Goal: Check status

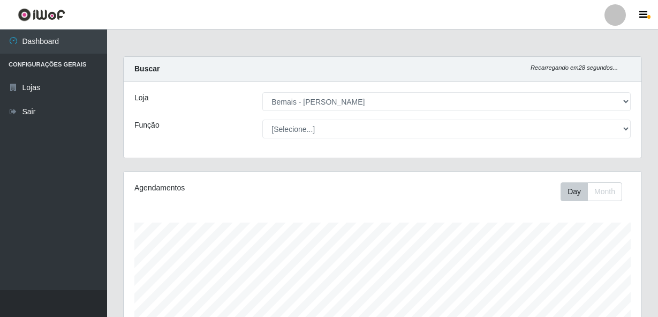
select select "230"
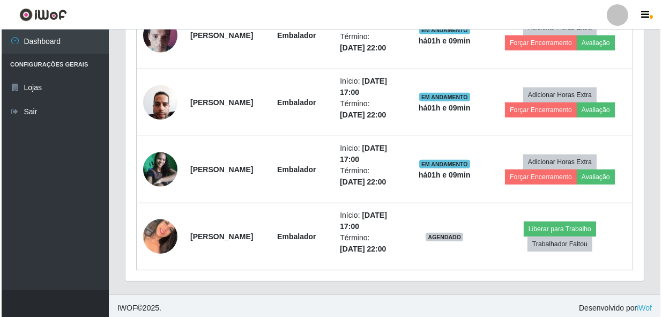
scroll to position [939, 0]
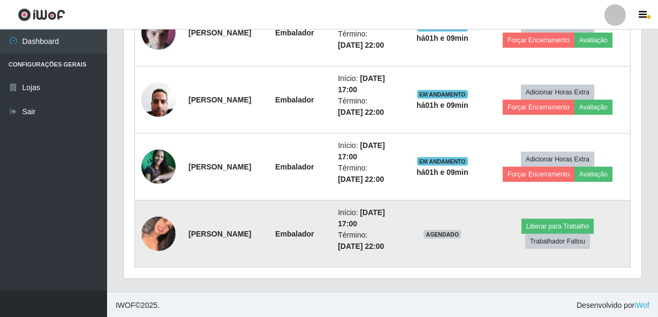
click at [153, 233] on img at bounding box center [158, 233] width 34 height 41
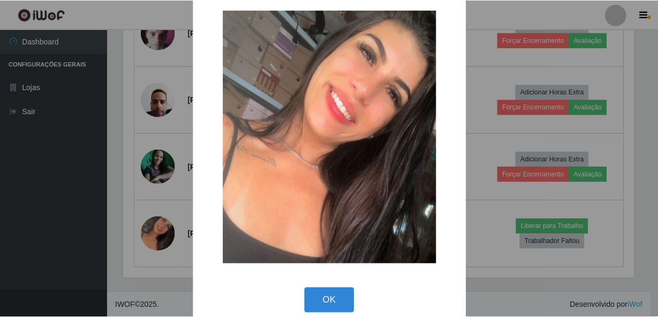
scroll to position [31, 0]
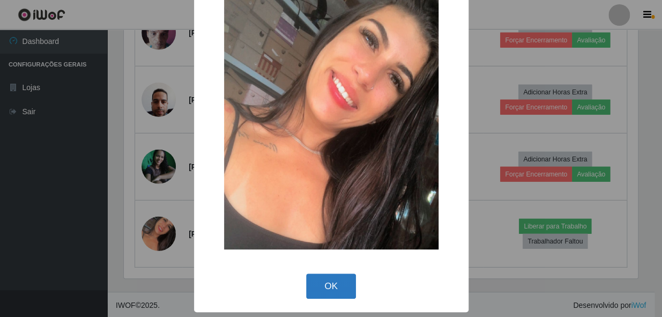
click at [317, 282] on button "OK" at bounding box center [331, 285] width 50 height 25
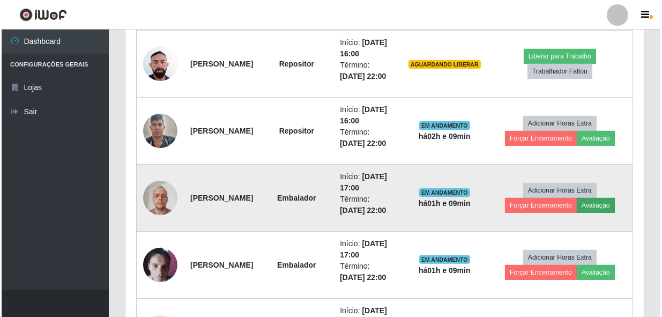
scroll to position [696, 0]
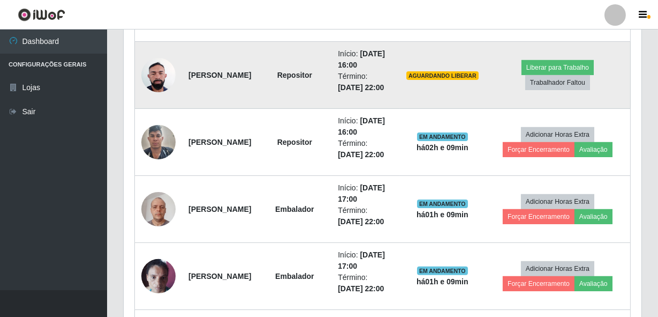
click at [150, 66] on img at bounding box center [158, 75] width 34 height 46
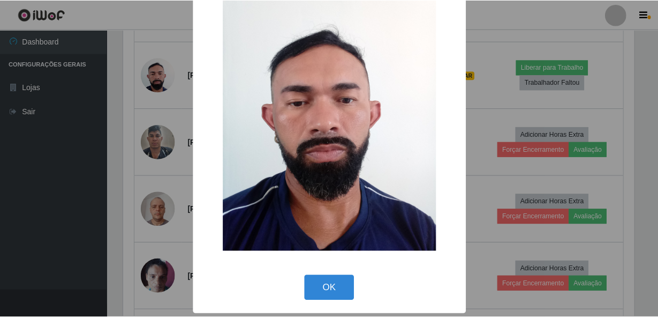
scroll to position [63, 0]
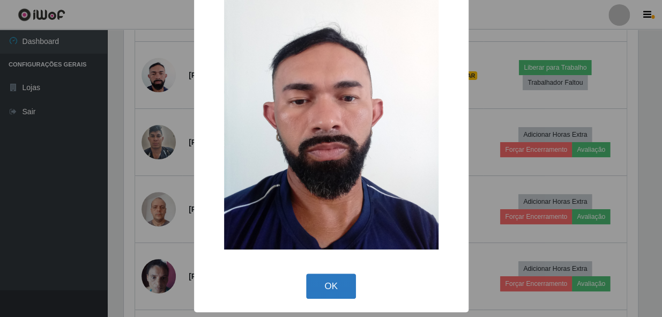
click at [336, 281] on button "OK" at bounding box center [331, 285] width 50 height 25
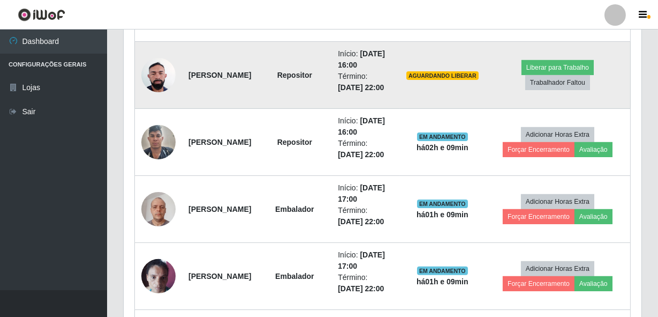
scroll to position [598, 0]
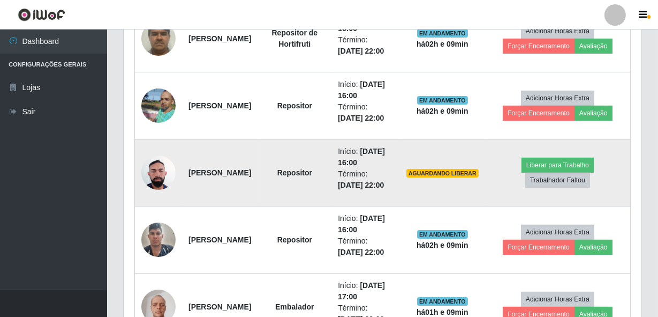
drag, startPoint x: 203, startPoint y: 164, endPoint x: 266, endPoint y: 165, distance: 63.8
click at [258, 165] on td "[PERSON_NAME]" at bounding box center [220, 172] width 76 height 67
drag, startPoint x: 266, startPoint y: 165, endPoint x: 277, endPoint y: 176, distance: 15.5
click at [277, 176] on td "Repositor" at bounding box center [295, 172] width 74 height 67
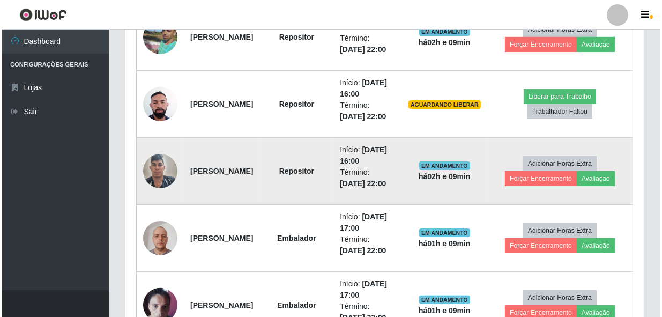
scroll to position [696, 0]
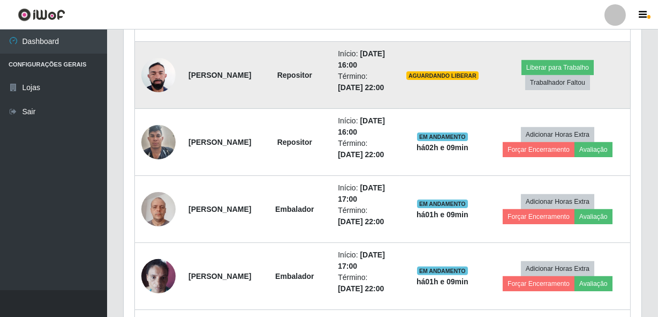
click at [158, 80] on img at bounding box center [158, 75] width 34 height 46
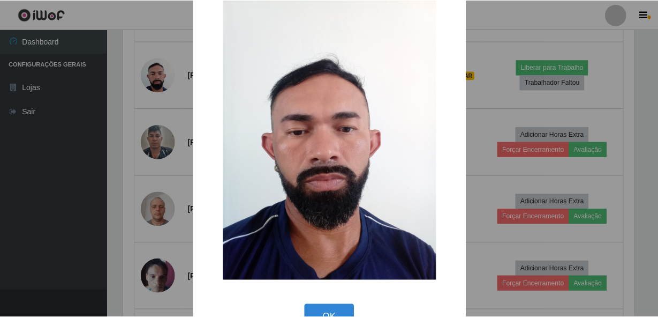
scroll to position [63, 0]
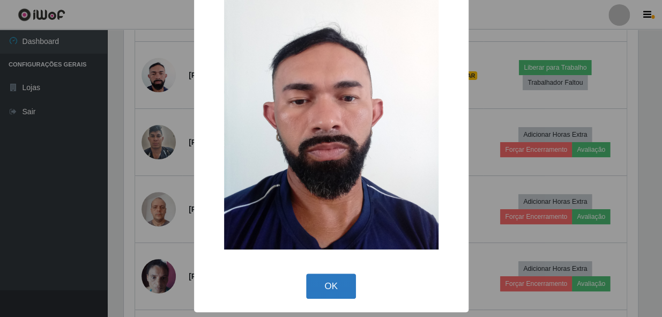
click at [327, 289] on button "OK" at bounding box center [331, 285] width 50 height 25
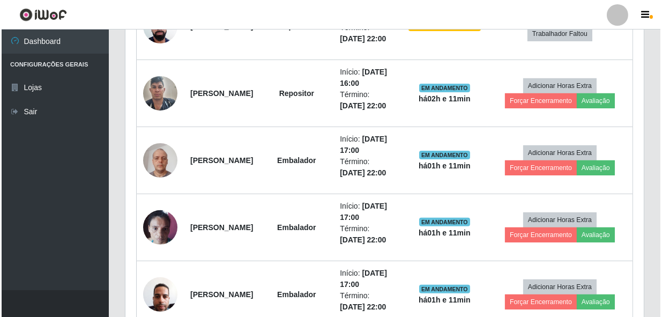
scroll to position [939, 0]
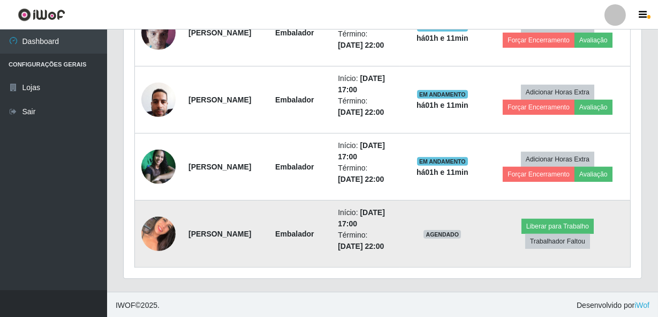
click at [159, 236] on img at bounding box center [158, 233] width 34 height 41
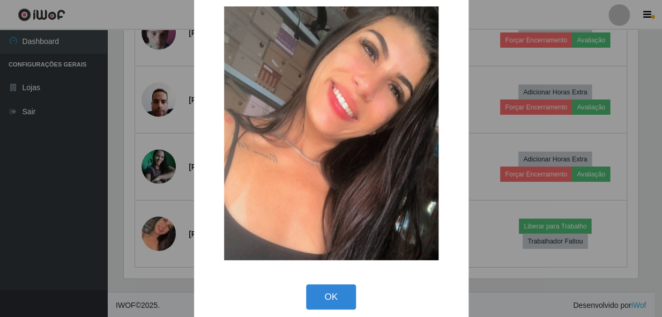
scroll to position [31, 0]
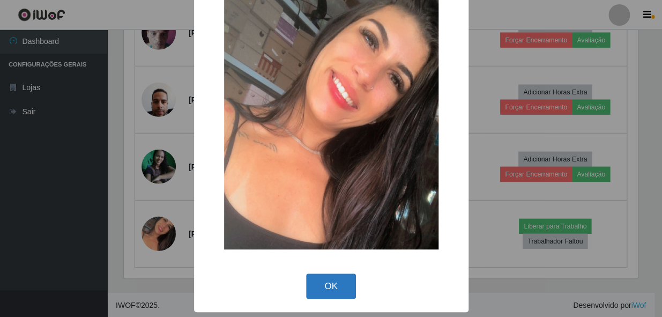
click at [344, 293] on button "OK" at bounding box center [331, 285] width 50 height 25
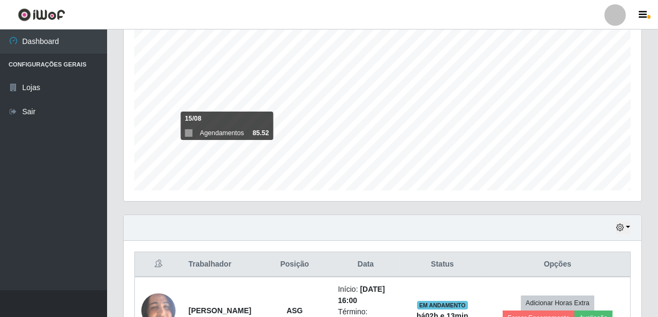
scroll to position [63, 0]
